Goal: Complete application form: Complete application form

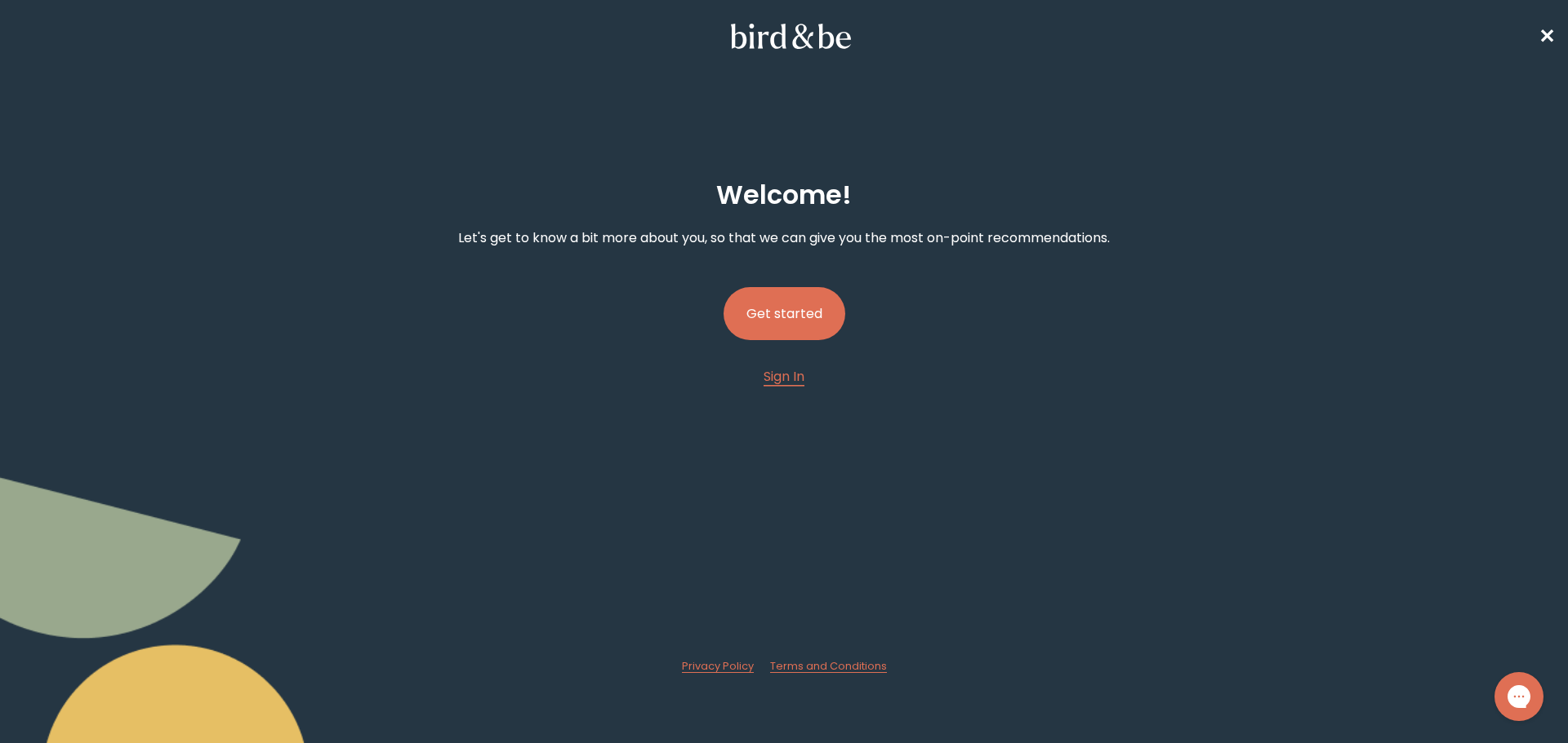
click at [772, 320] on button "Get started" at bounding box center [784, 313] width 121 height 53
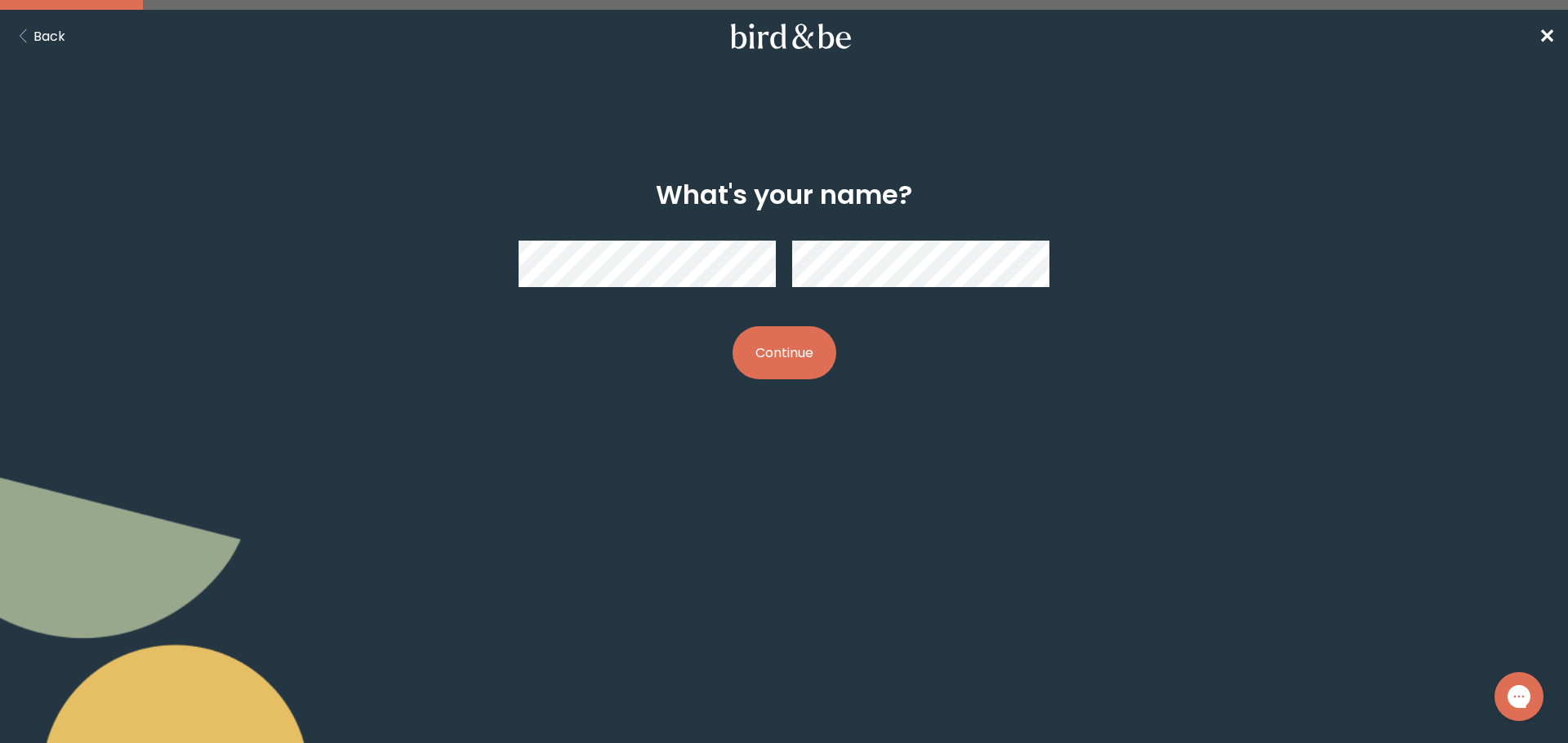
click at [788, 354] on button "Continue" at bounding box center [784, 353] width 104 height 53
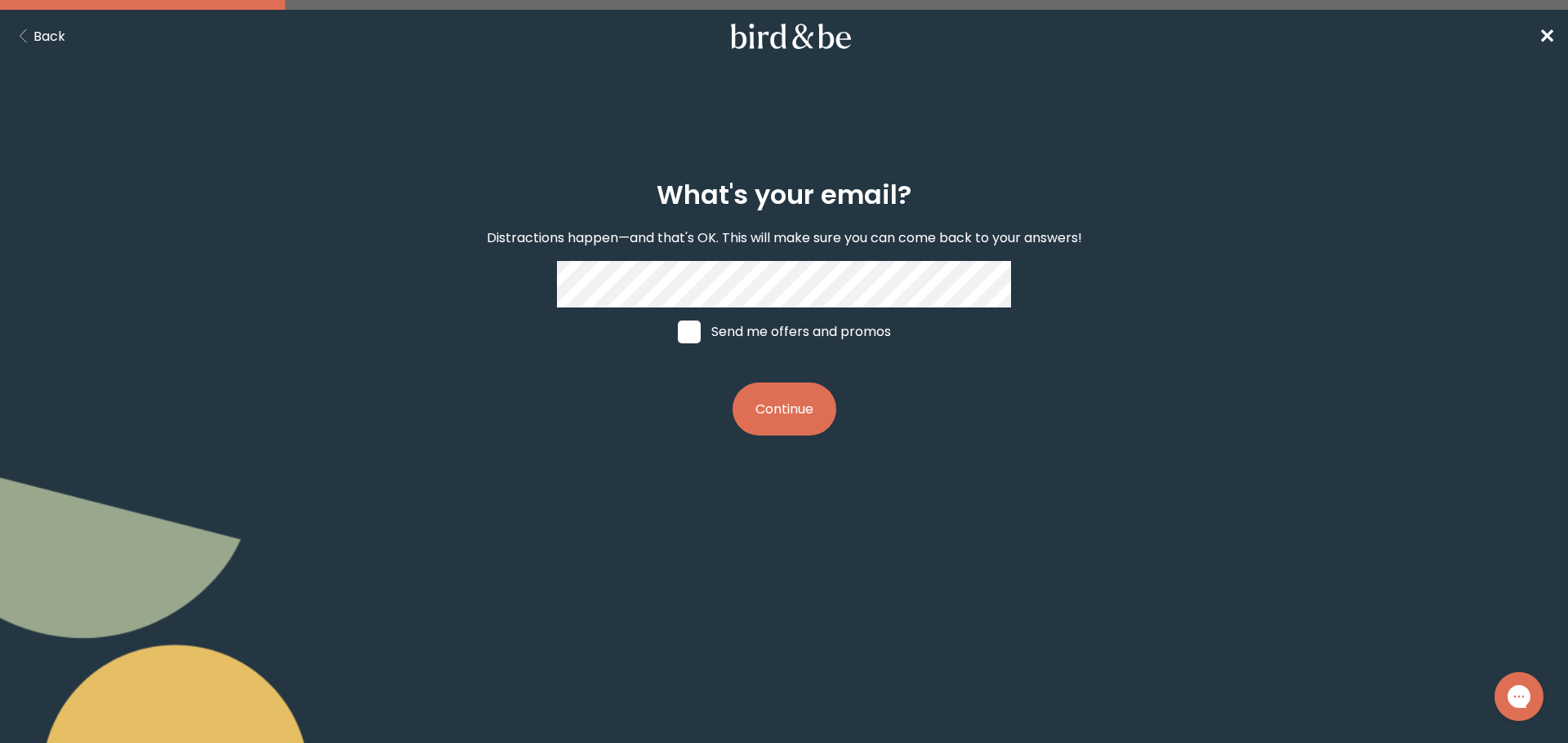
click at [684, 338] on span at bounding box center [689, 332] width 23 height 23
click at [678, 332] on input "Send me offers and promos" at bounding box center [677, 331] width 1 height 1
checkbox input "true"
click at [763, 404] on button "Continue" at bounding box center [784, 409] width 104 height 53
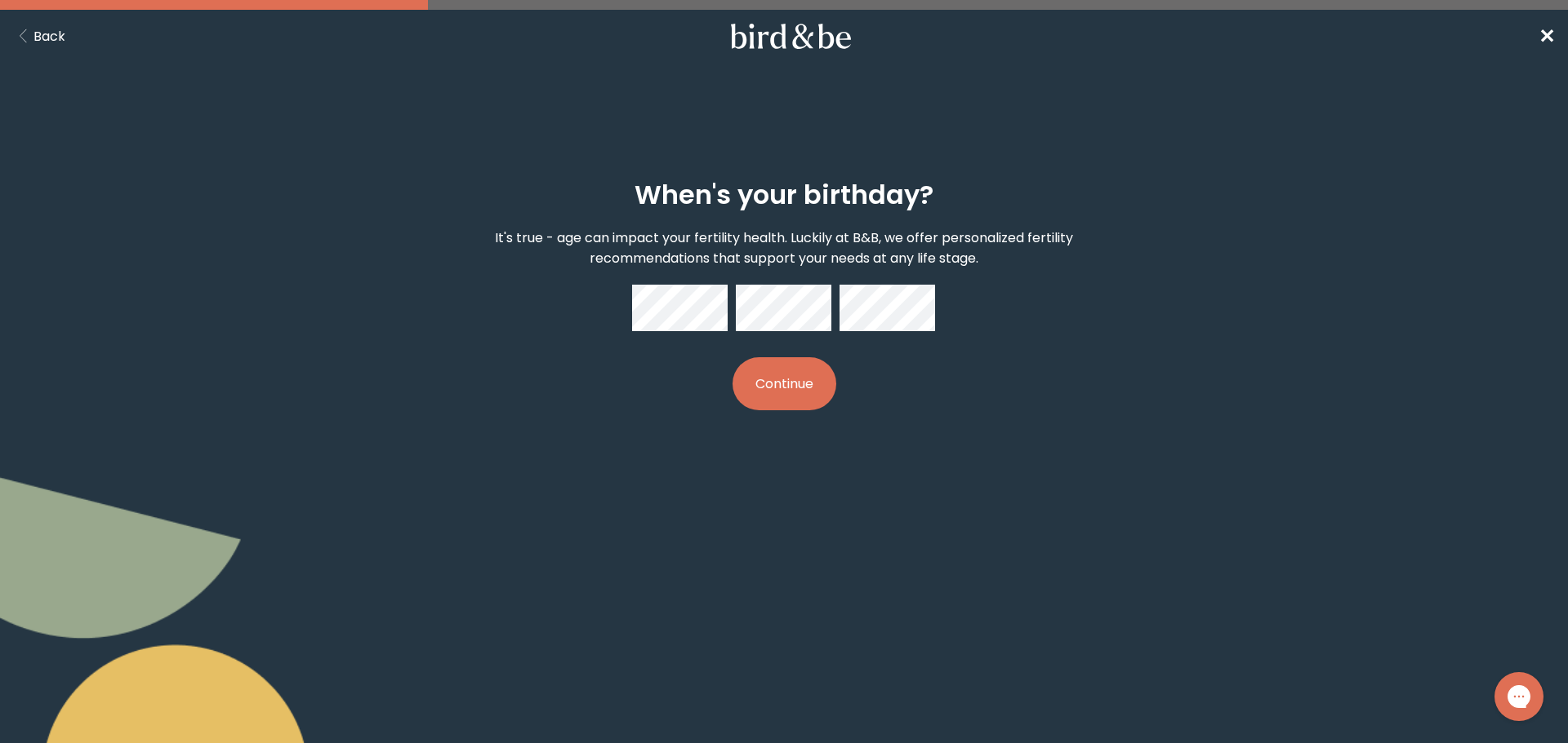
click at [786, 377] on button "Continue" at bounding box center [784, 383] width 104 height 53
click at [758, 356] on div "When's your birthday? It's true - age can impact your fertility health. Luckily…" at bounding box center [784, 295] width 757 height 283
click at [783, 376] on button "Continue" at bounding box center [784, 383] width 104 height 53
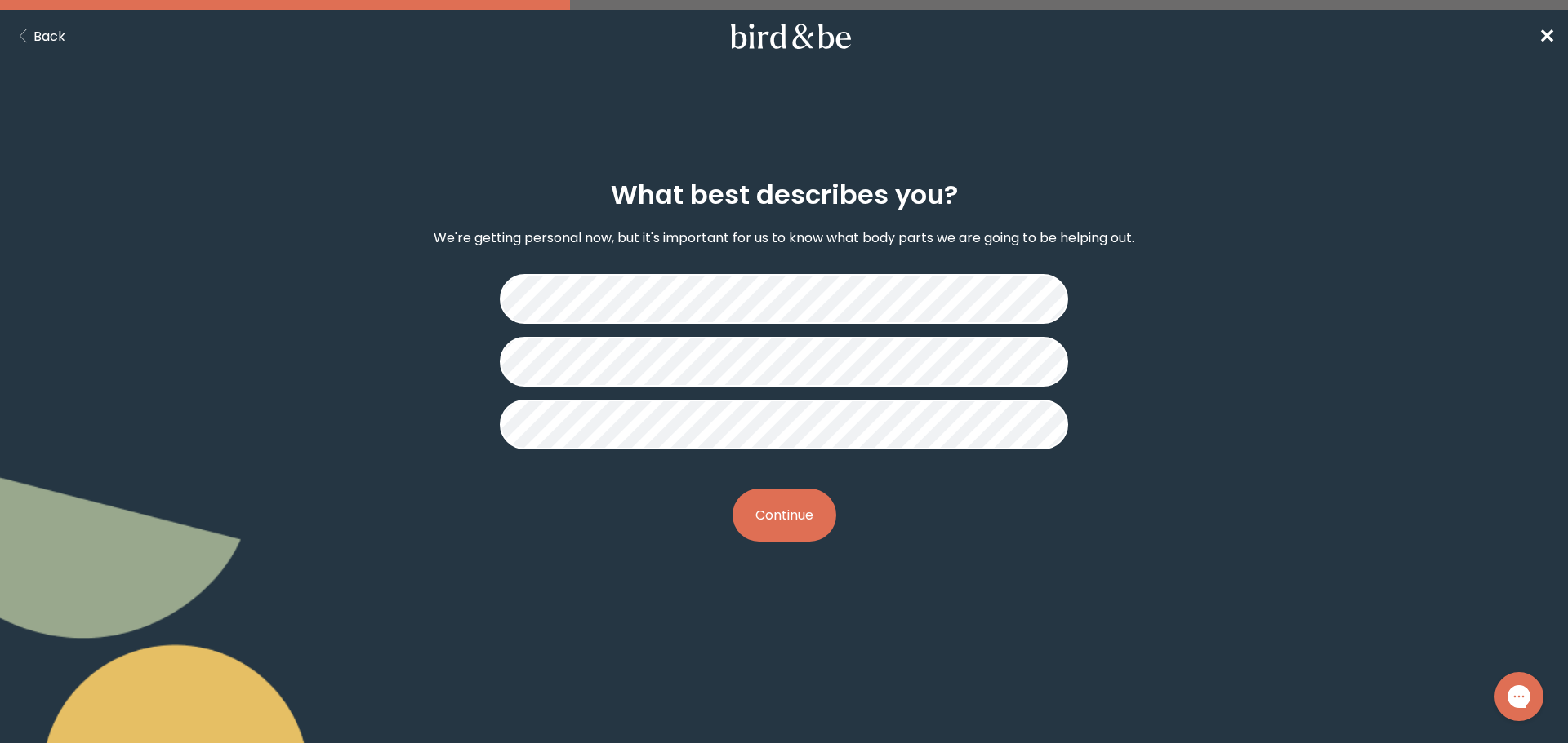
click at [781, 506] on button "Continue" at bounding box center [784, 515] width 104 height 53
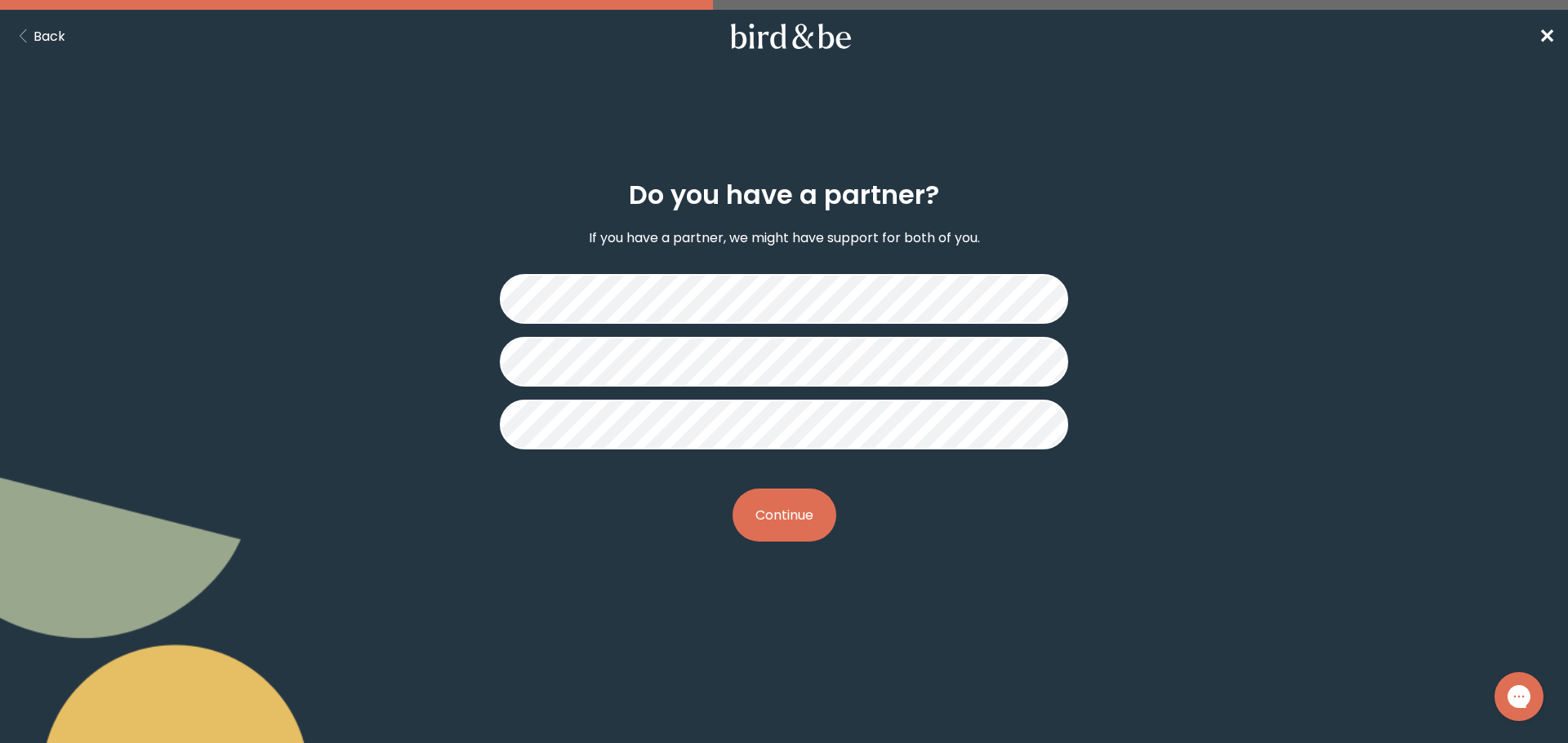
click at [769, 525] on button "Continue" at bounding box center [784, 515] width 104 height 53
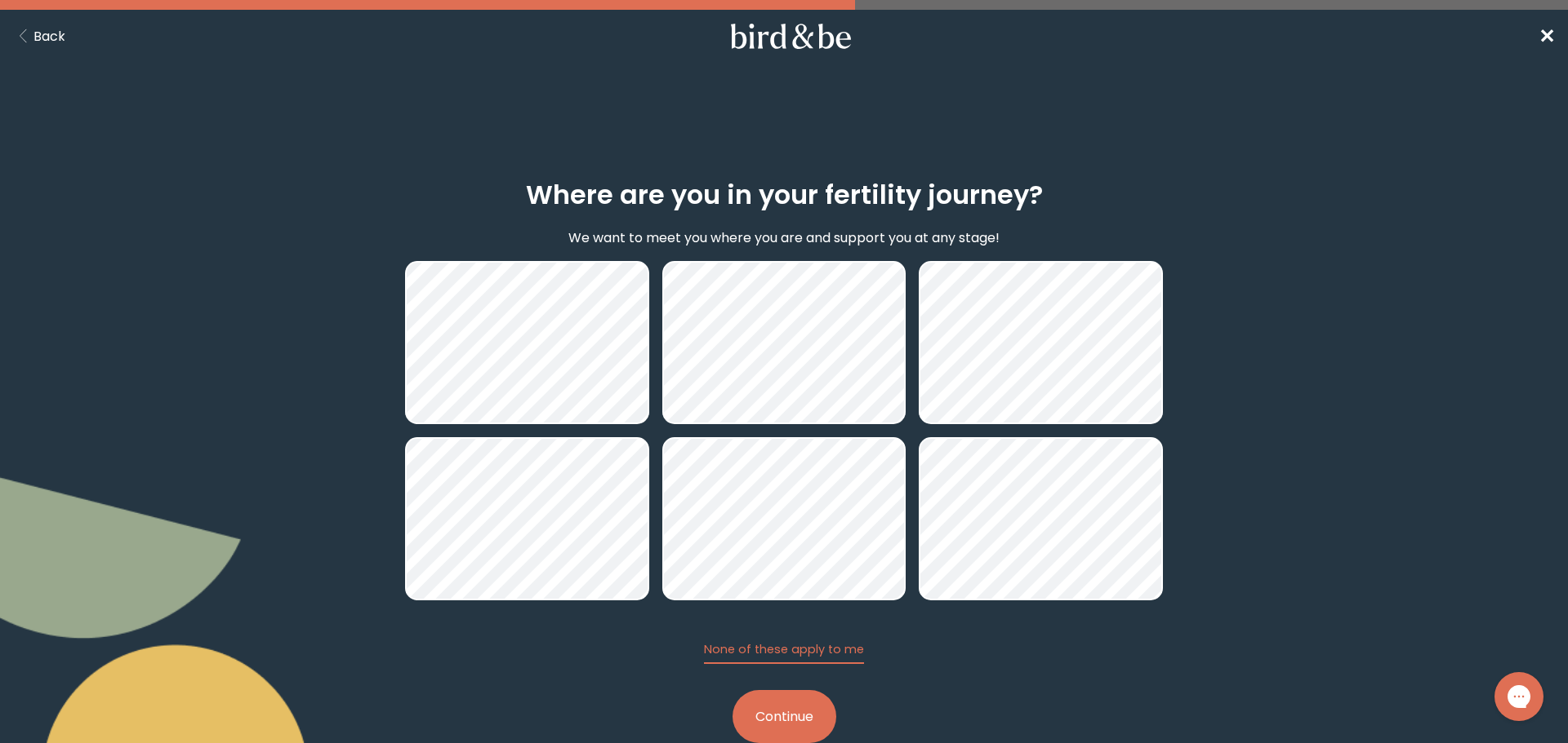
click at [785, 718] on button "Continue" at bounding box center [784, 717] width 104 height 53
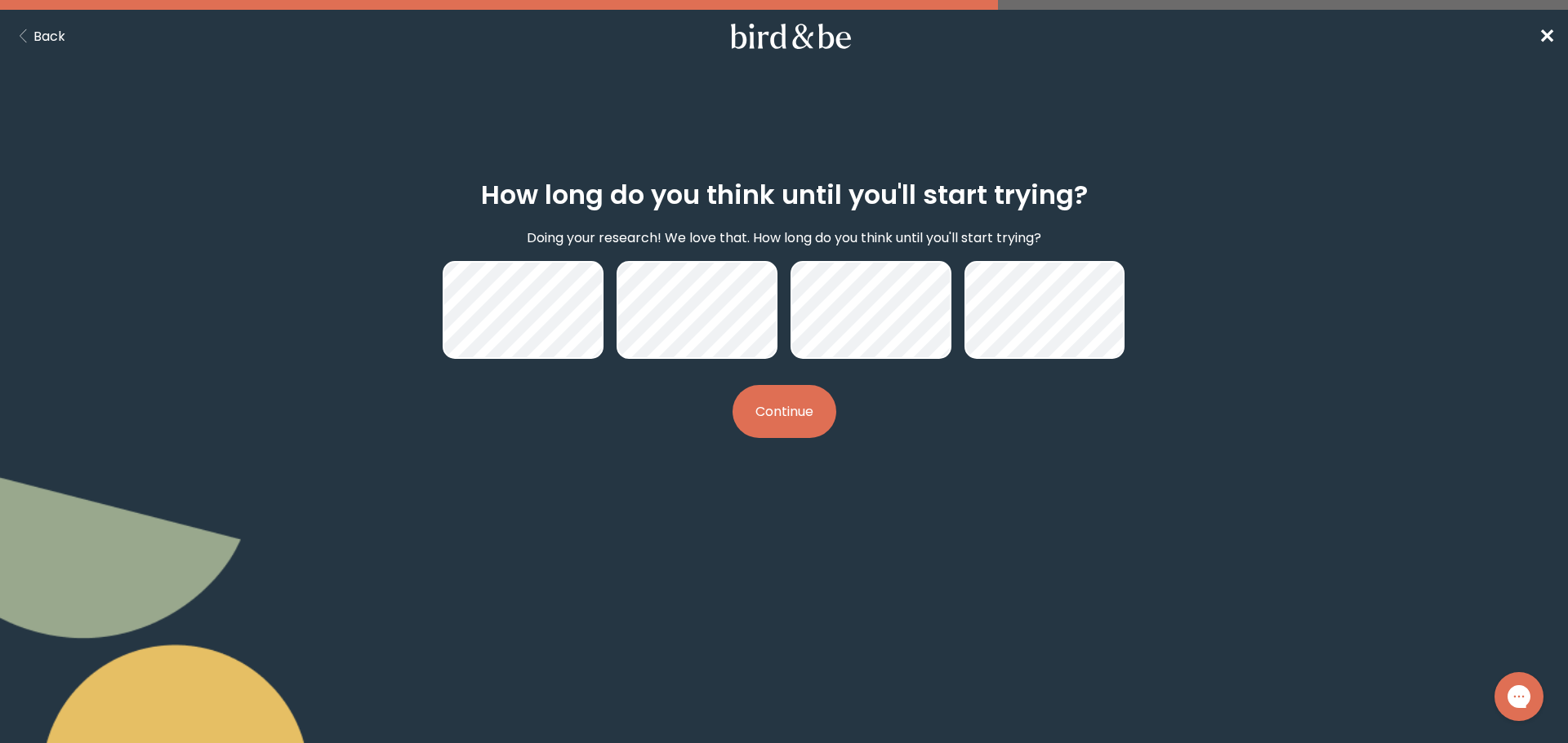
click at [816, 418] on button "Continue" at bounding box center [784, 411] width 104 height 53
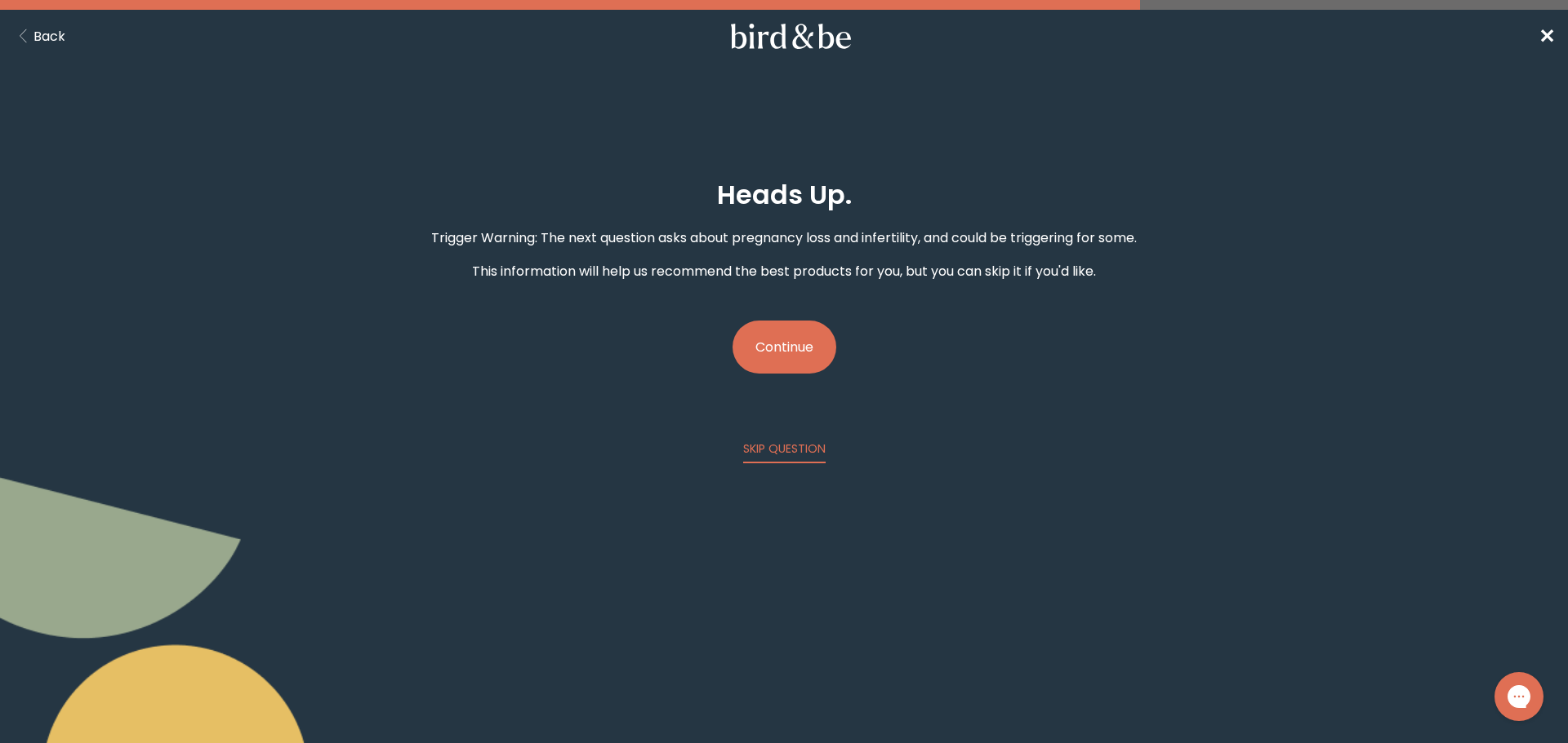
click at [805, 356] on button "Continue" at bounding box center [784, 347] width 104 height 53
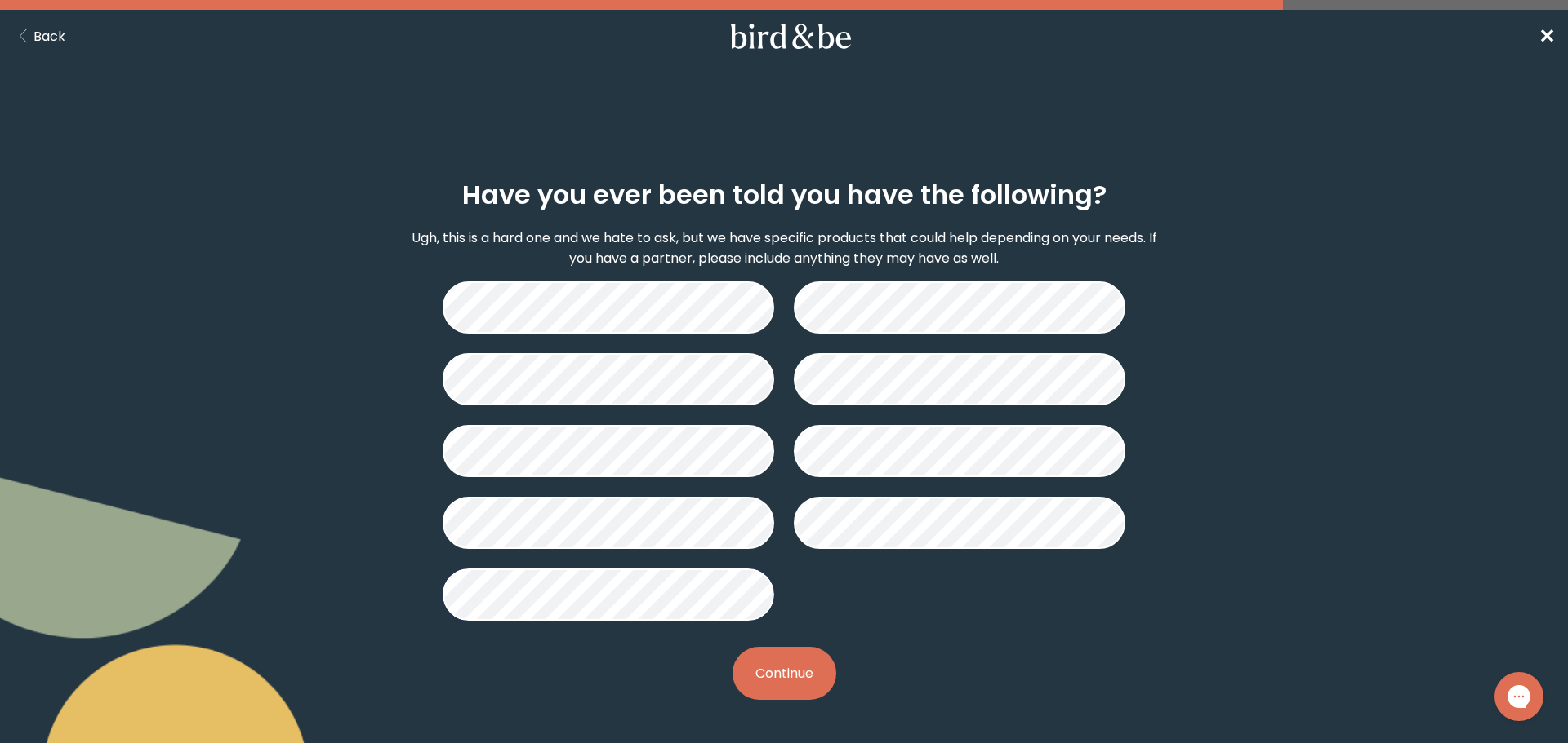
click at [763, 679] on button "Continue" at bounding box center [784, 673] width 104 height 53
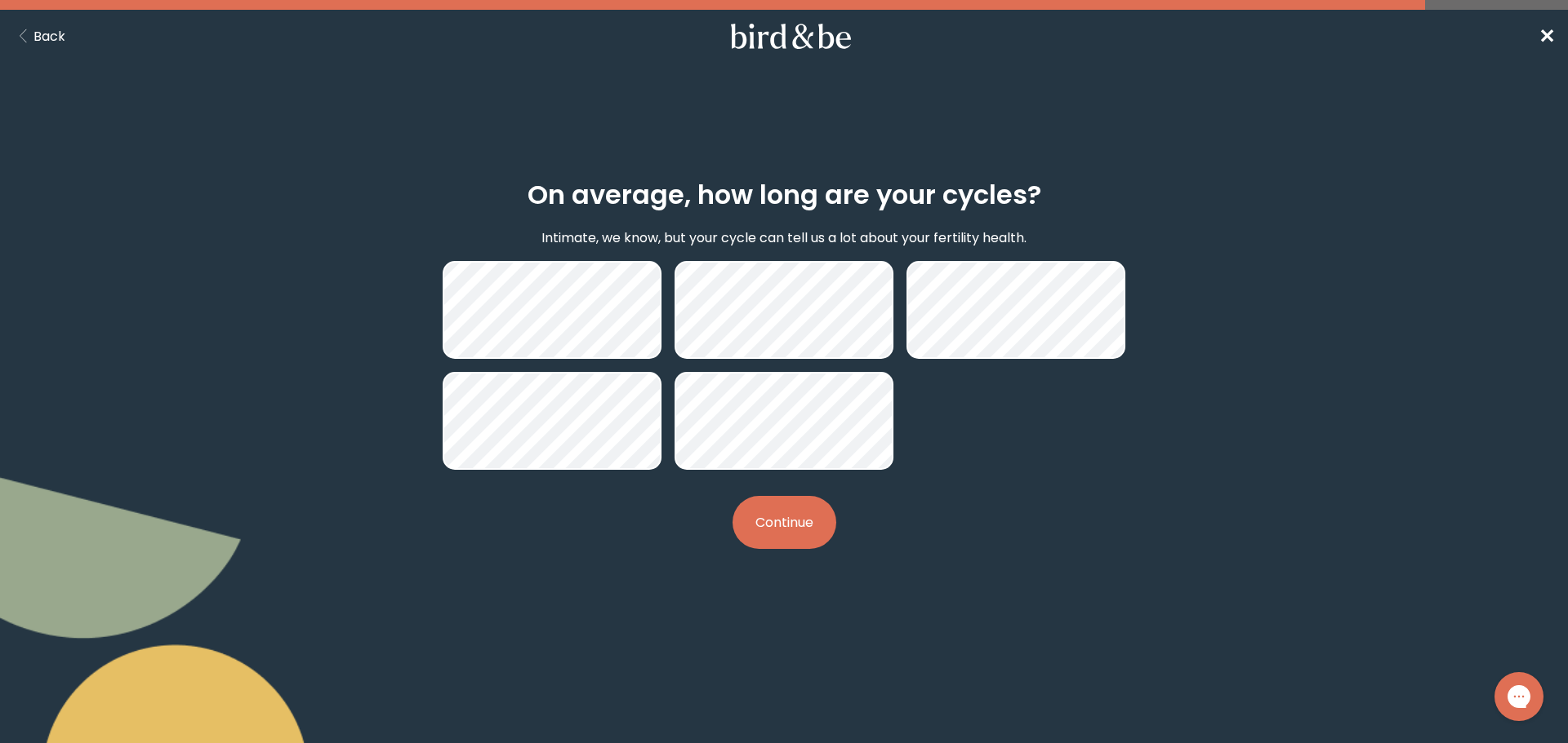
click at [770, 522] on button "Continue" at bounding box center [784, 522] width 104 height 53
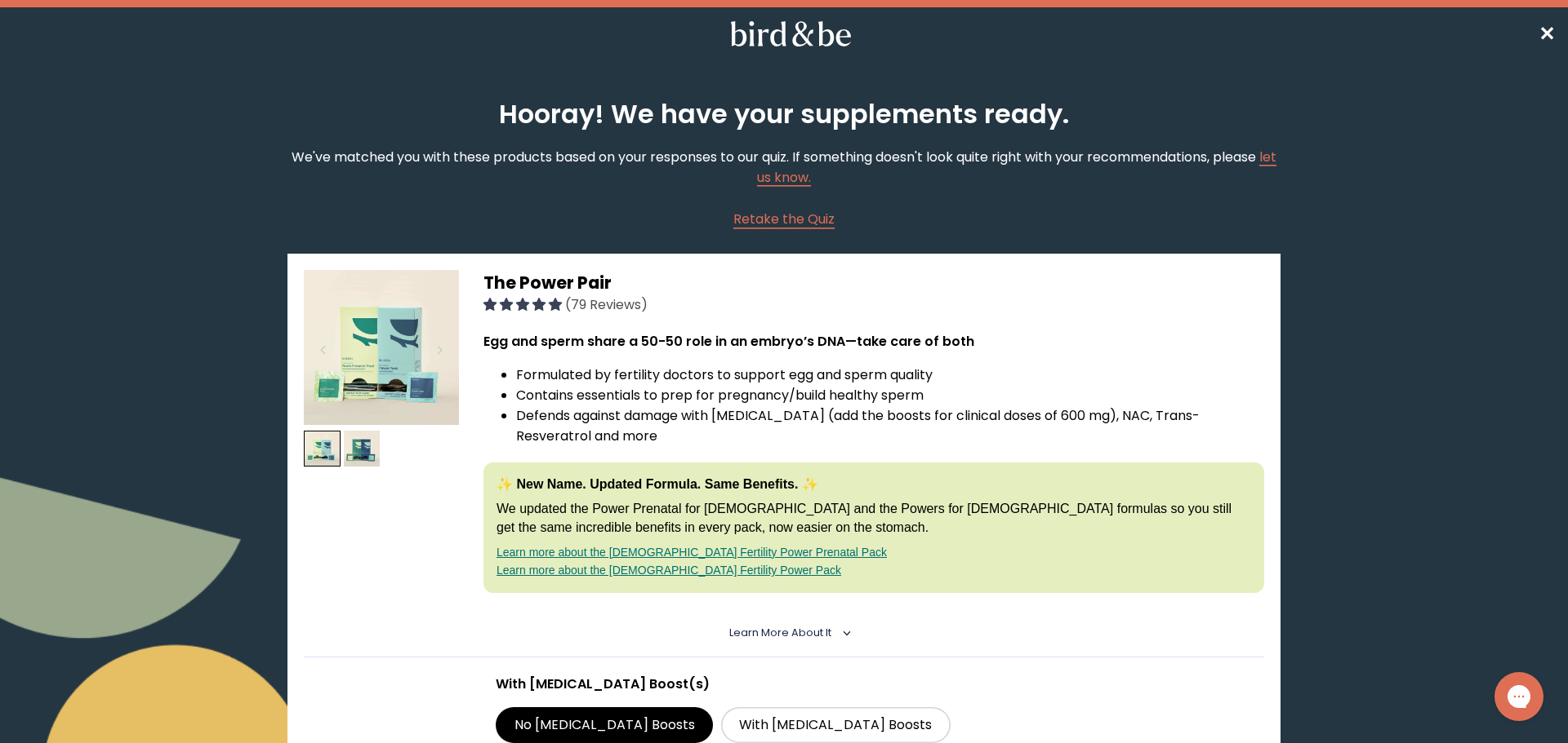
scroll to position [4, 0]
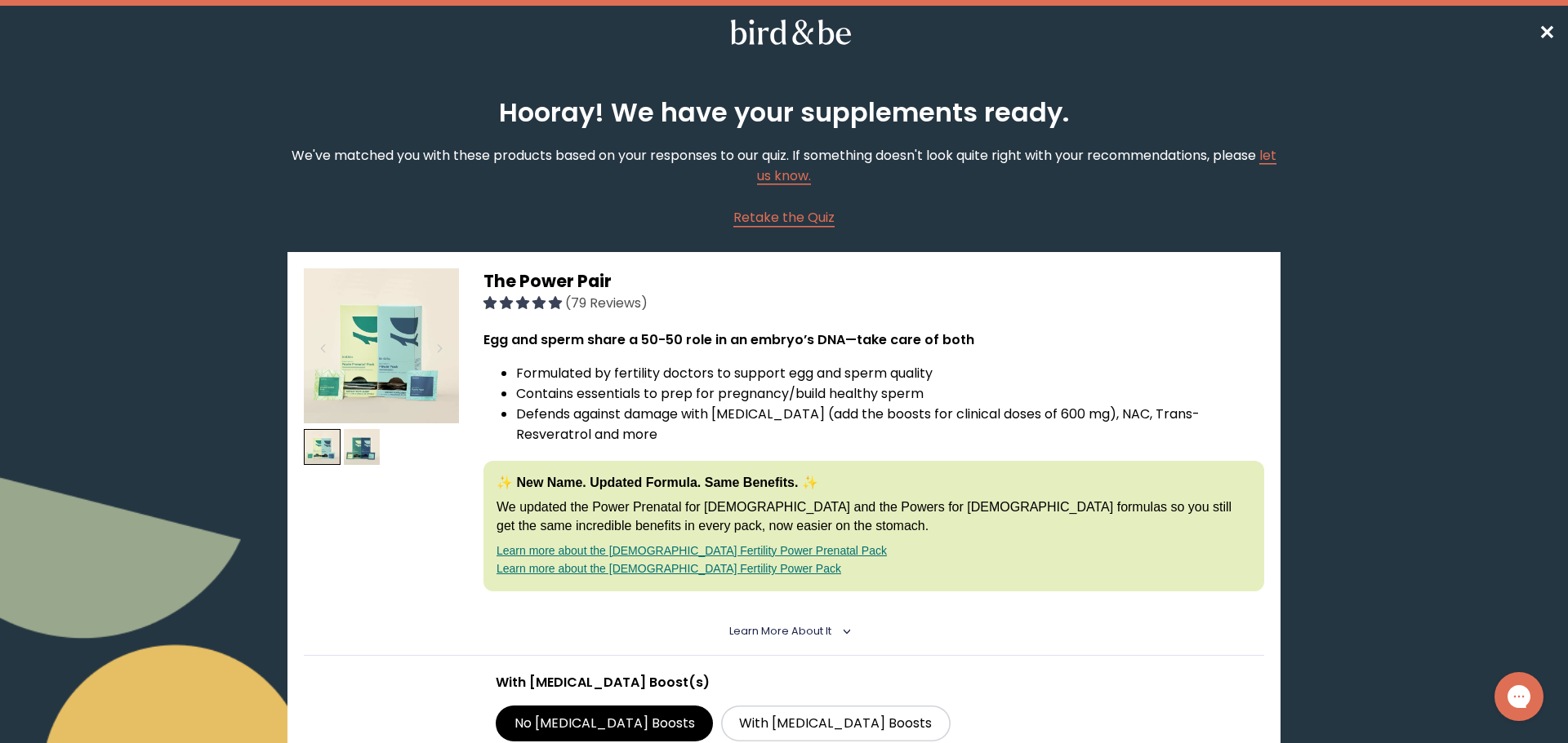
click at [1543, 28] on span "✕" at bounding box center [1546, 31] width 17 height 27
